Goal: Browse casually

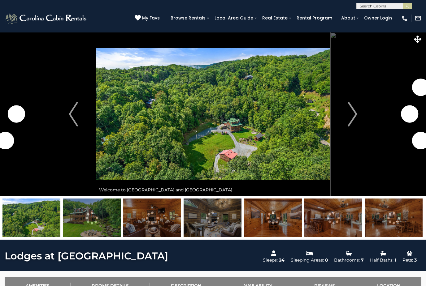
click at [353, 111] on img "Next" at bounding box center [352, 114] width 9 height 25
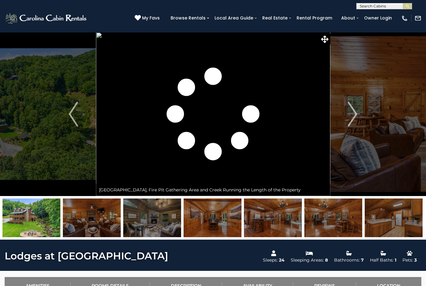
click at [355, 111] on img "Next" at bounding box center [352, 114] width 9 height 25
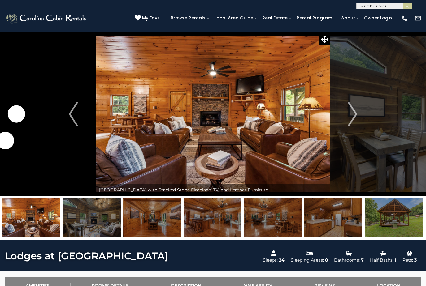
click at [353, 112] on img "Next" at bounding box center [352, 114] width 9 height 25
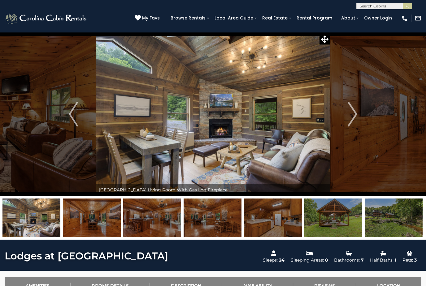
click at [350, 112] on img "Next" at bounding box center [352, 114] width 9 height 25
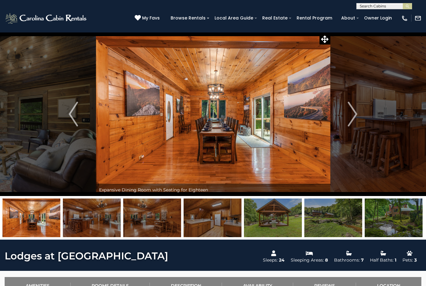
click at [350, 112] on img "Next" at bounding box center [352, 114] width 9 height 25
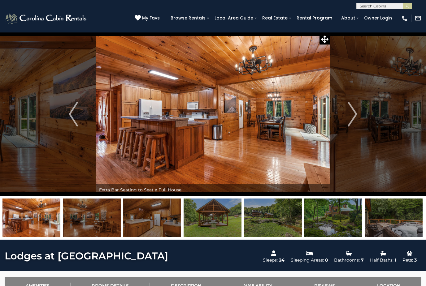
click at [353, 114] on img "Next" at bounding box center [352, 114] width 9 height 25
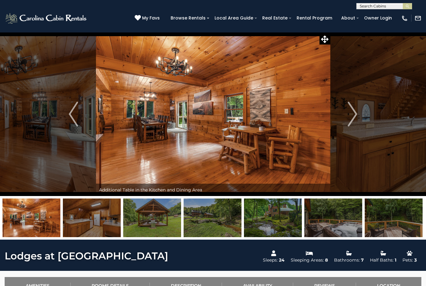
click at [354, 111] on img "Next" at bounding box center [352, 114] width 9 height 25
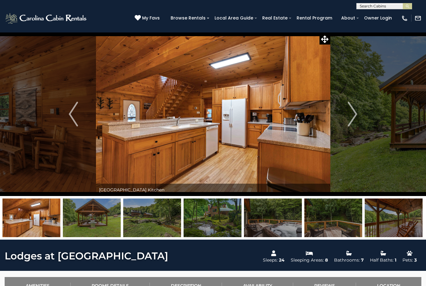
click at [351, 111] on img "Next" at bounding box center [352, 114] width 9 height 25
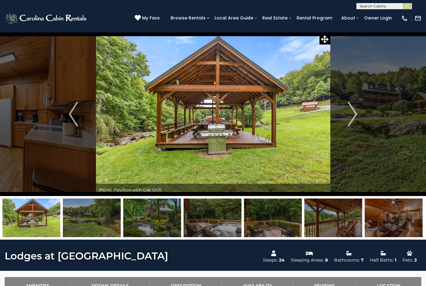
click at [352, 110] on img "Next" at bounding box center [352, 114] width 9 height 25
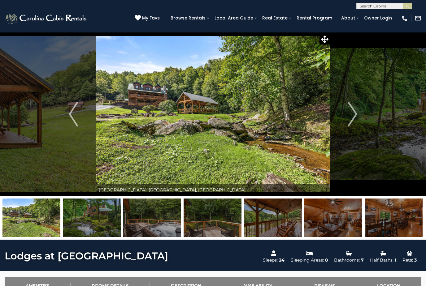
click at [347, 110] on button "Next" at bounding box center [352, 114] width 45 height 164
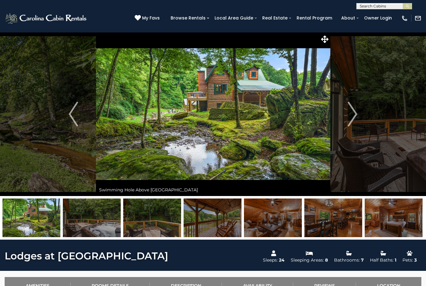
click at [351, 113] on img "Next" at bounding box center [352, 114] width 9 height 25
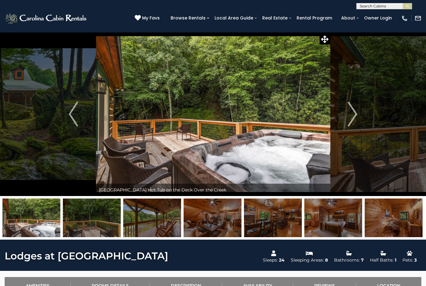
click at [353, 114] on img "Next" at bounding box center [352, 114] width 9 height 25
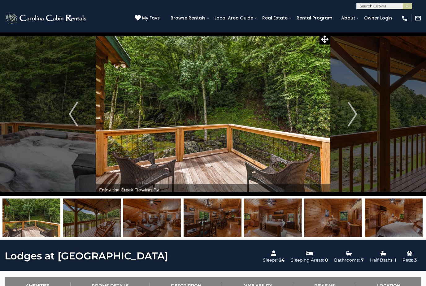
click at [351, 116] on img "Next" at bounding box center [352, 114] width 9 height 25
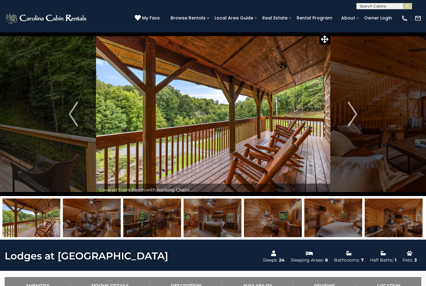
click at [352, 113] on img "Next" at bounding box center [352, 114] width 9 height 25
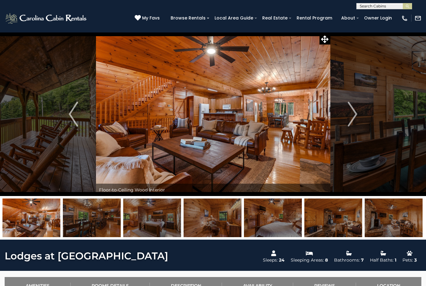
click at [353, 113] on img "Next" at bounding box center [352, 114] width 9 height 25
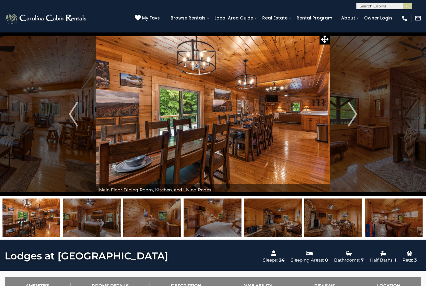
click at [351, 108] on img "Next" at bounding box center [352, 114] width 9 height 25
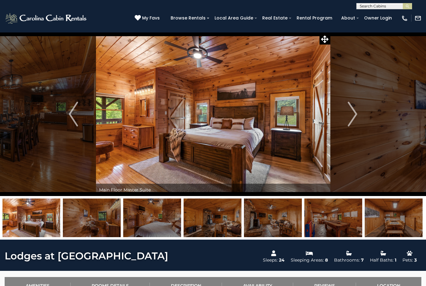
click at [352, 111] on img "Next" at bounding box center [352, 114] width 9 height 25
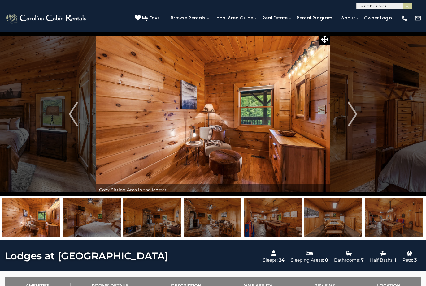
click at [349, 111] on img "Next" at bounding box center [352, 114] width 9 height 25
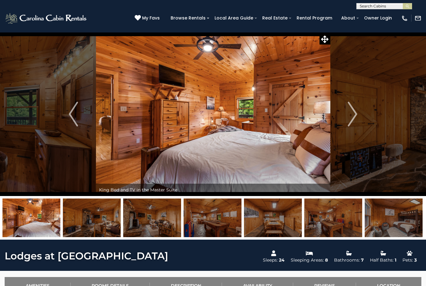
click at [345, 113] on button "Next" at bounding box center [352, 114] width 45 height 164
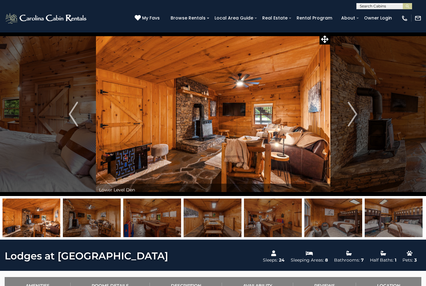
click at [347, 115] on button "Next" at bounding box center [352, 114] width 45 height 164
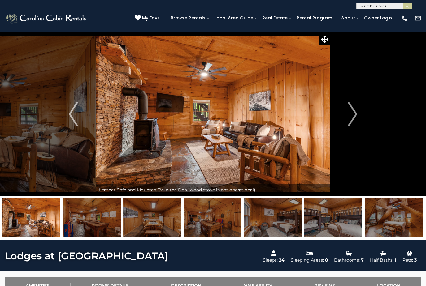
click at [348, 112] on img "Next" at bounding box center [352, 114] width 9 height 25
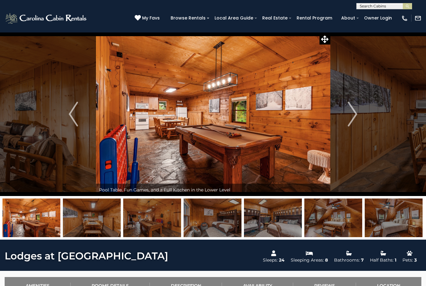
click at [347, 113] on button "Next" at bounding box center [352, 114] width 45 height 164
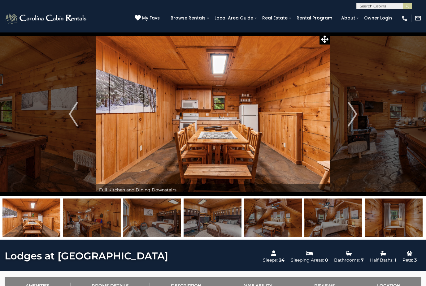
click at [346, 114] on button "Next" at bounding box center [352, 114] width 45 height 164
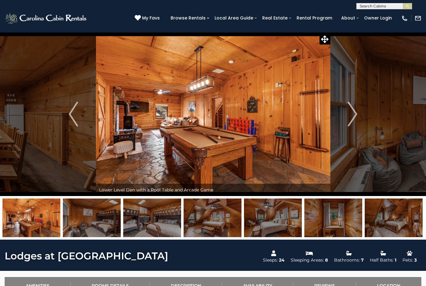
click at [346, 115] on button "Next" at bounding box center [352, 114] width 45 height 164
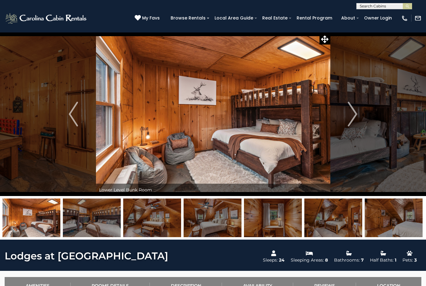
click at [351, 111] on img "Next" at bounding box center [352, 114] width 9 height 25
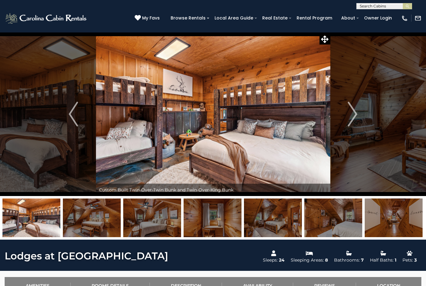
click at [355, 111] on img "Next" at bounding box center [352, 114] width 9 height 25
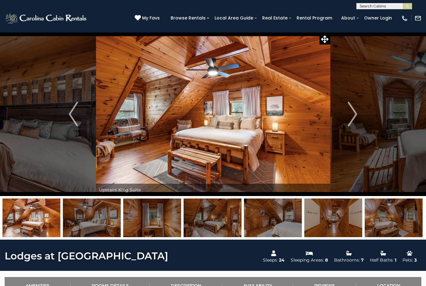
click at [352, 111] on img "Next" at bounding box center [352, 114] width 9 height 25
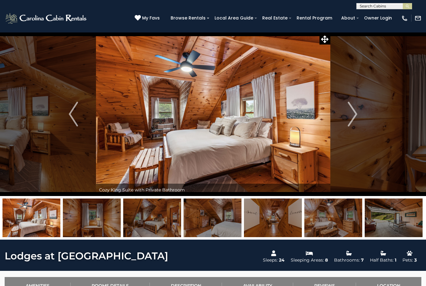
click at [354, 111] on img "Next" at bounding box center [352, 114] width 9 height 25
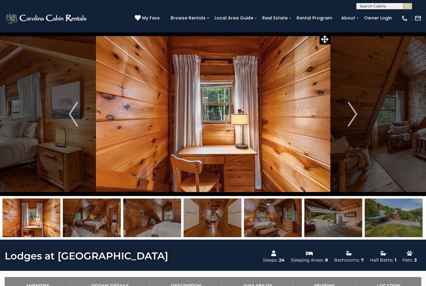
click at [353, 112] on img "Next" at bounding box center [352, 114] width 9 height 25
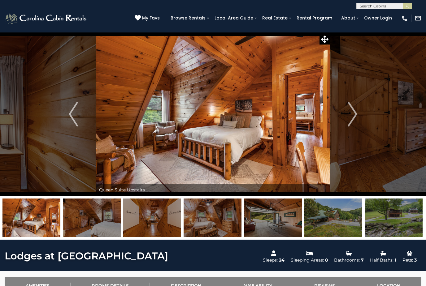
click at [353, 111] on img "Next" at bounding box center [352, 114] width 9 height 25
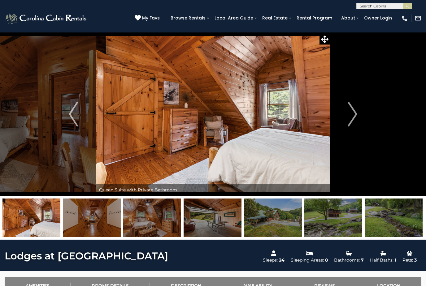
click at [350, 113] on img "Next" at bounding box center [352, 114] width 9 height 25
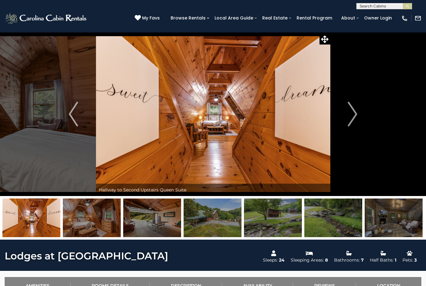
click at [349, 111] on img "Next" at bounding box center [352, 114] width 9 height 25
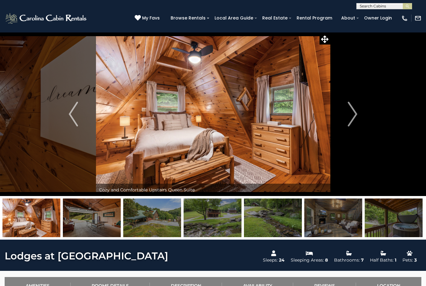
click at [349, 113] on img "Next" at bounding box center [352, 114] width 9 height 25
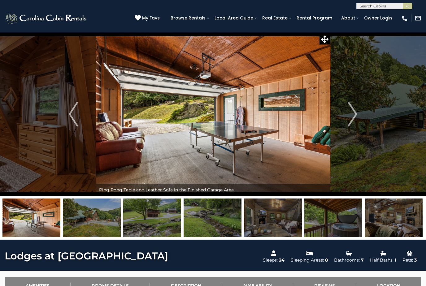
click at [350, 114] on img "Next" at bounding box center [352, 114] width 9 height 25
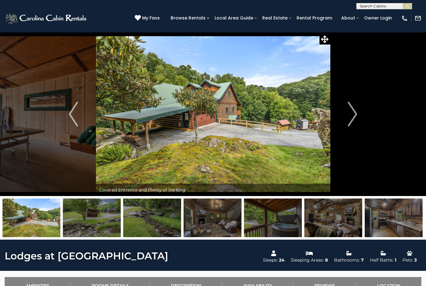
click at [350, 115] on img "Next" at bounding box center [352, 114] width 9 height 25
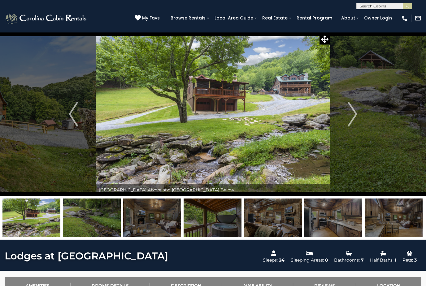
click at [351, 112] on img "Next" at bounding box center [352, 114] width 9 height 25
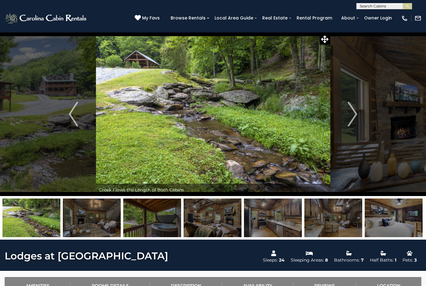
click at [348, 113] on img "Next" at bounding box center [352, 114] width 9 height 25
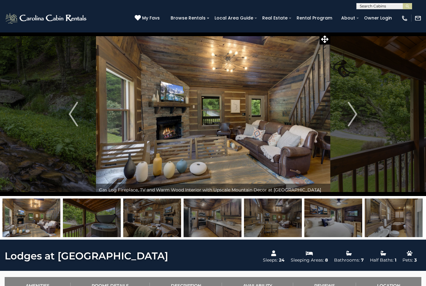
click at [352, 115] on img "Next" at bounding box center [352, 114] width 9 height 25
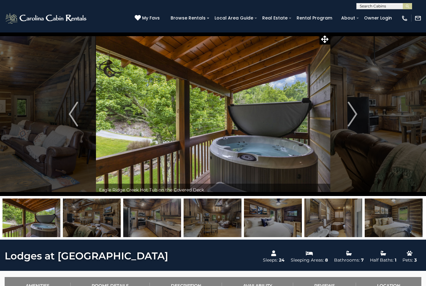
click at [349, 114] on img "Next" at bounding box center [352, 114] width 9 height 25
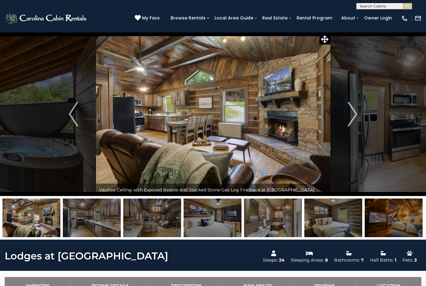
click at [350, 112] on img "Next" at bounding box center [352, 114] width 9 height 25
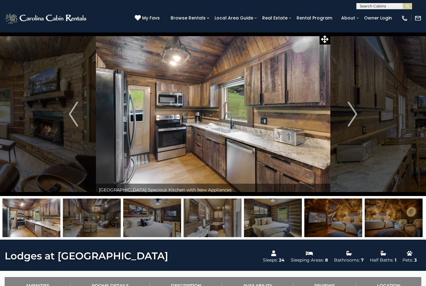
click at [351, 112] on img "Next" at bounding box center [352, 114] width 9 height 25
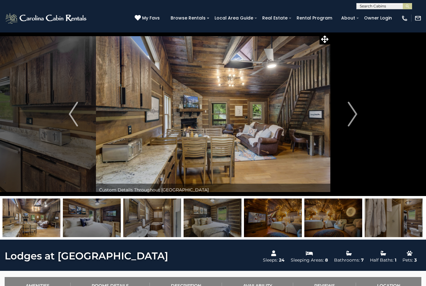
click at [347, 113] on button "Next" at bounding box center [352, 114] width 45 height 164
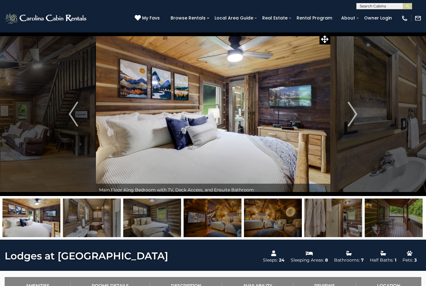
click at [351, 112] on img "Next" at bounding box center [352, 114] width 9 height 25
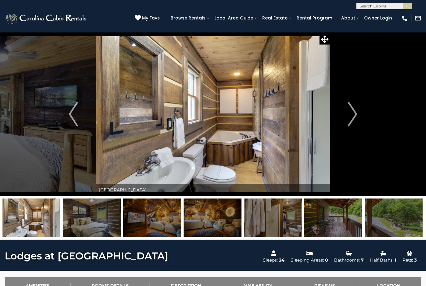
click at [348, 112] on button "Next" at bounding box center [352, 114] width 45 height 164
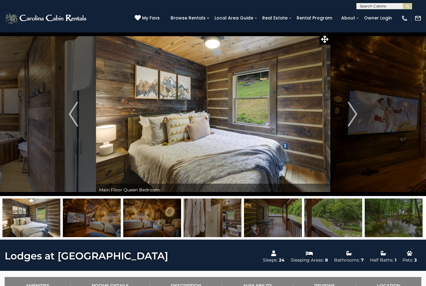
click at [346, 114] on button "Next" at bounding box center [352, 114] width 45 height 164
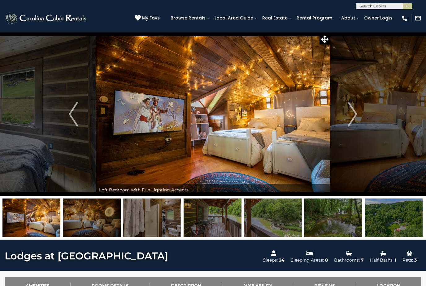
click at [346, 112] on button "Next" at bounding box center [352, 114] width 45 height 164
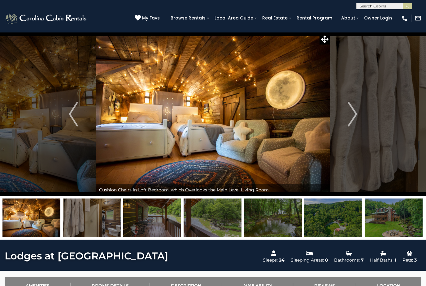
click at [344, 114] on button "Next" at bounding box center [352, 114] width 45 height 164
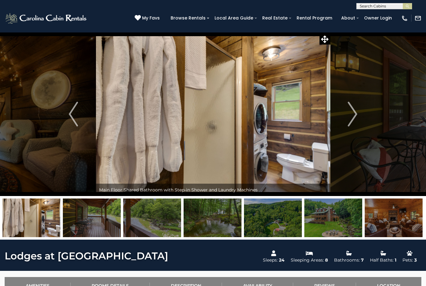
click at [349, 113] on img "Next" at bounding box center [352, 114] width 9 height 25
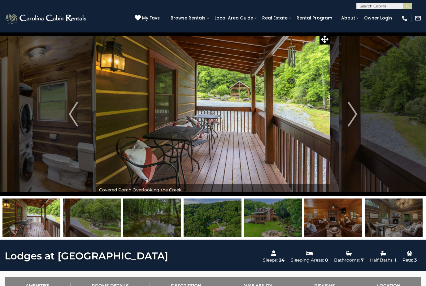
click at [349, 113] on img "Next" at bounding box center [352, 114] width 9 height 25
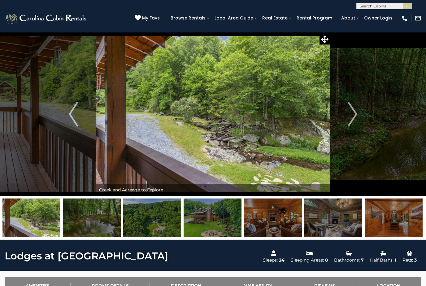
click at [348, 113] on img "Next" at bounding box center [352, 114] width 9 height 25
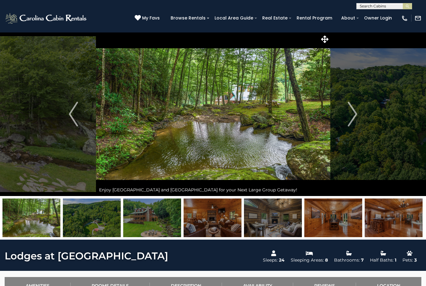
click at [343, 112] on button "Next" at bounding box center [352, 114] width 45 height 164
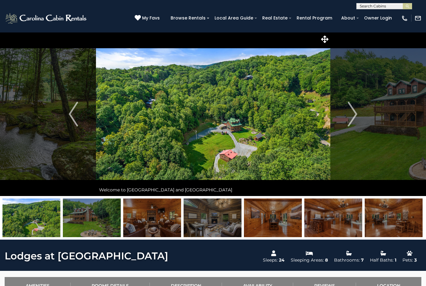
click at [346, 113] on button "Next" at bounding box center [352, 114] width 45 height 164
